Goal: Transaction & Acquisition: Purchase product/service

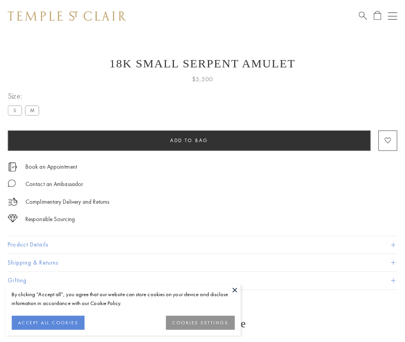
scroll to position [7, 0]
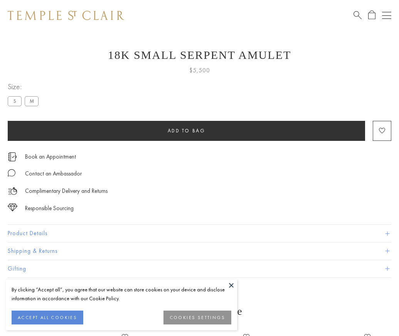
click at [186, 131] on span "Add to bag" at bounding box center [187, 131] width 38 height 7
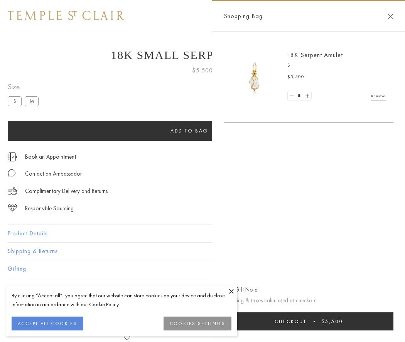
click at [306, 321] on span "Checkout" at bounding box center [290, 321] width 32 height 7
